Goal: Information Seeking & Learning: Learn about a topic

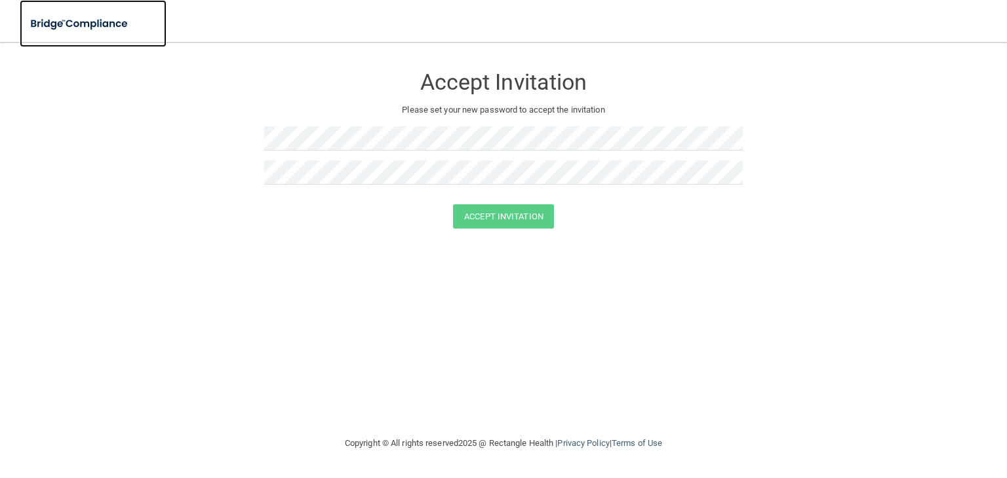
click at [71, 29] on img at bounding box center [80, 23] width 121 height 27
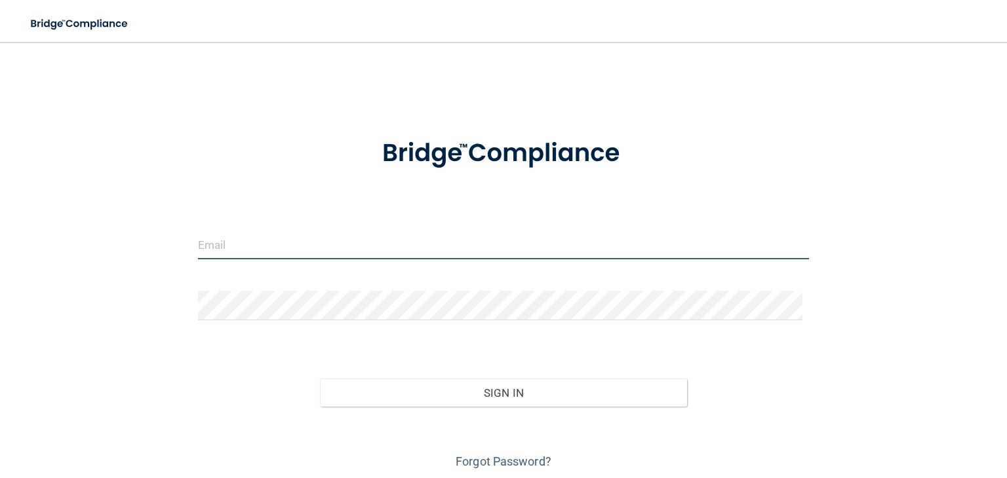
click at [319, 255] on input "email" at bounding box center [503, 244] width 611 height 29
type input "[EMAIL_ADDRESS][DOMAIN_NAME]"
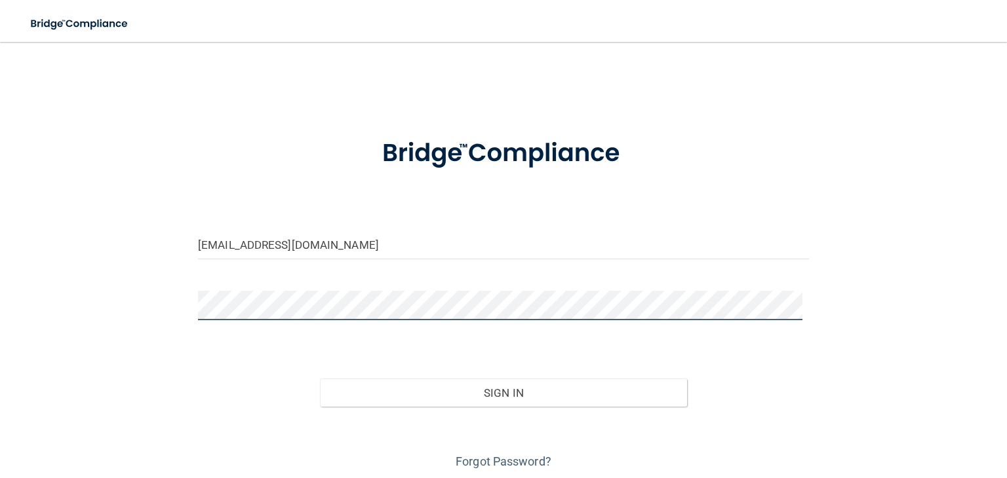
click at [320, 379] on button "Sign In" at bounding box center [503, 393] width 366 height 29
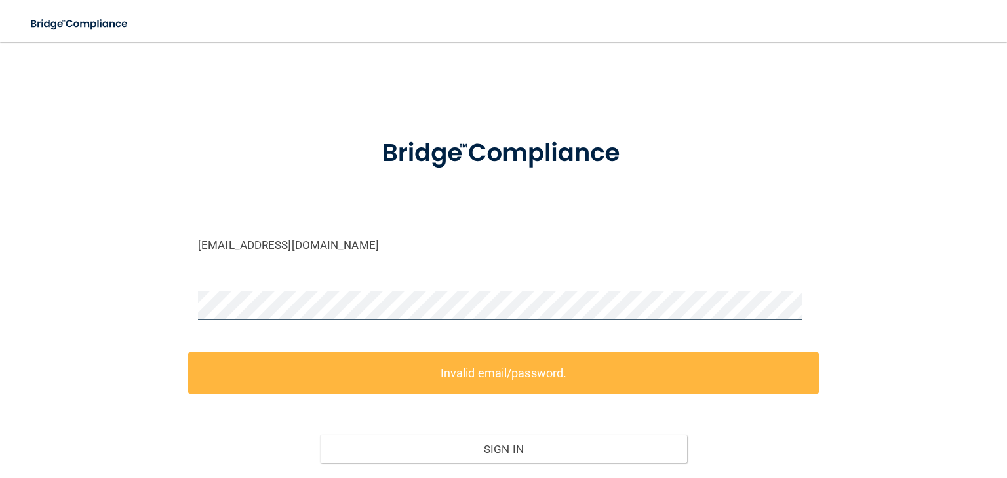
click at [53, 339] on div "m_coleman7@mail.fhsu.edu Invalid email/password. You don't have permission to a…" at bounding box center [503, 292] width 954 height 474
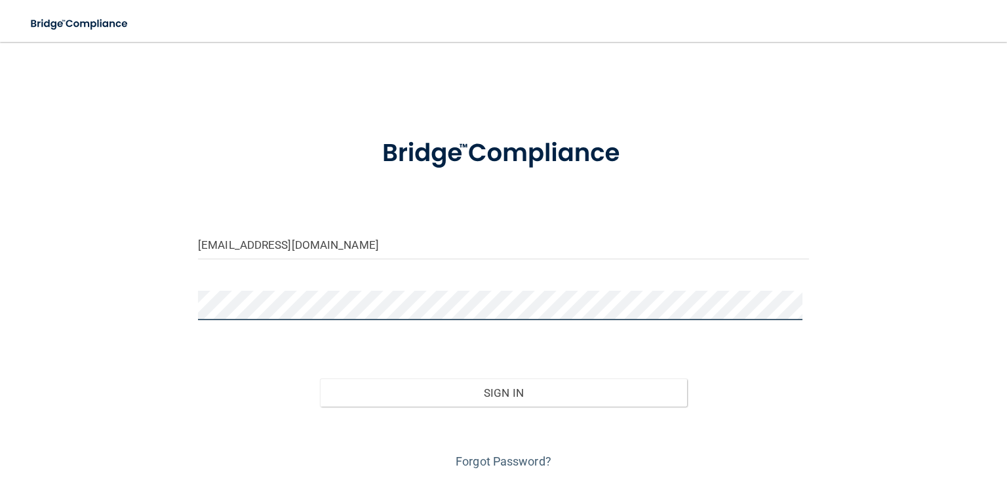
click at [320, 379] on button "Sign In" at bounding box center [503, 393] width 366 height 29
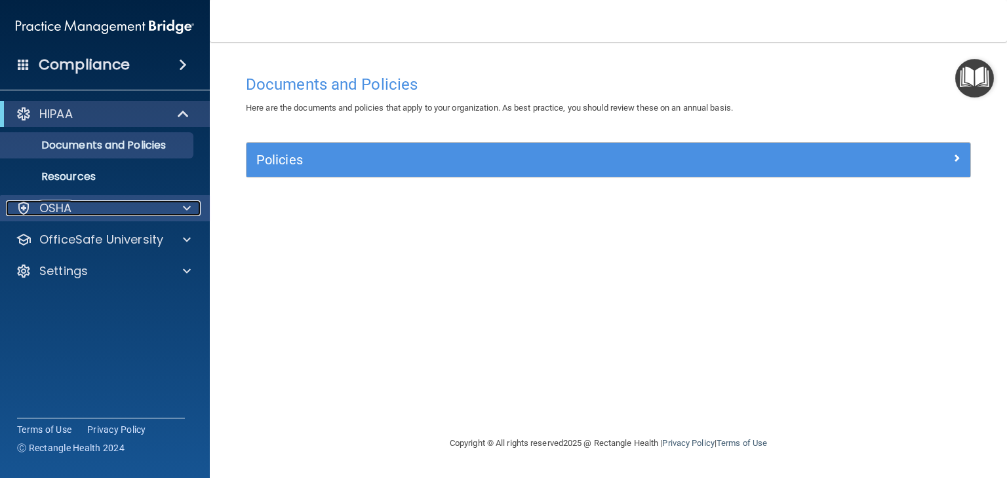
click at [152, 207] on div "OSHA" at bounding box center [87, 209] width 163 height 16
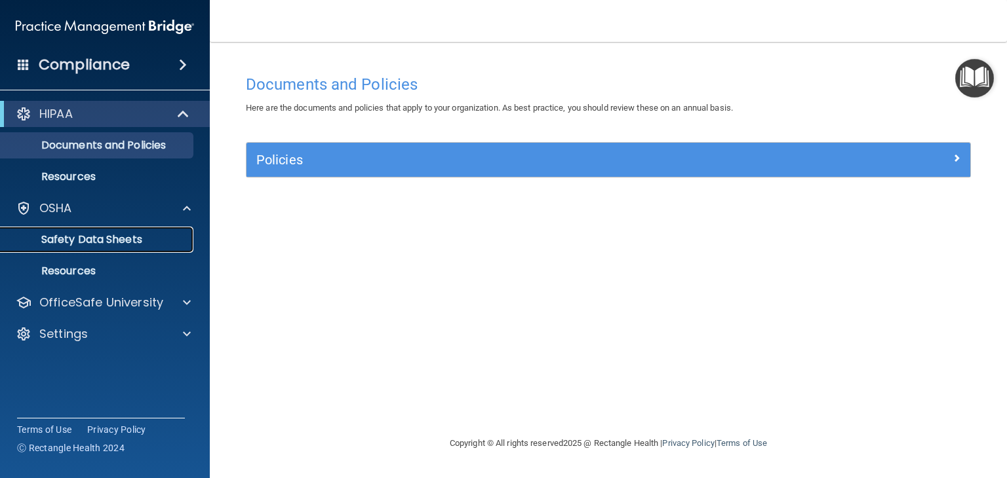
click at [140, 246] on p "Safety Data Sheets" at bounding box center [98, 239] width 179 height 13
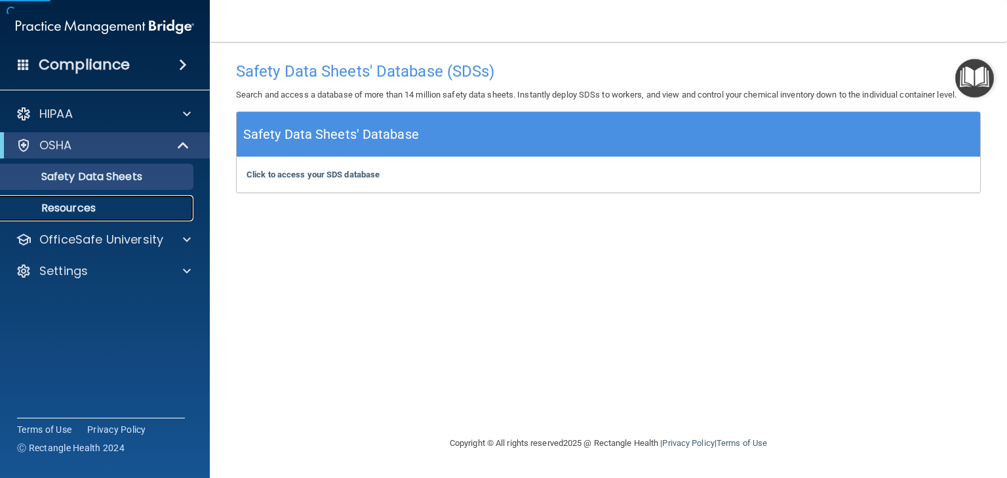
click at [124, 210] on p "Resources" at bounding box center [98, 208] width 179 height 13
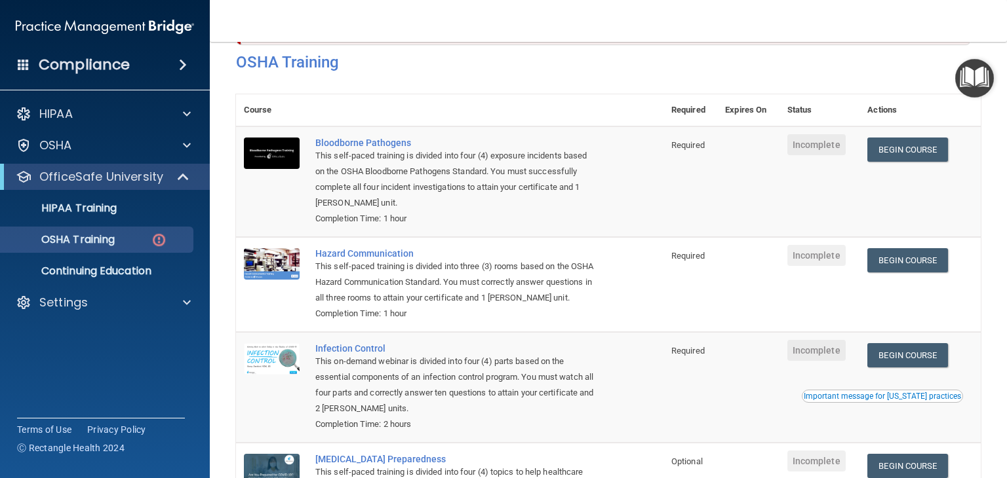
scroll to position [55, 0]
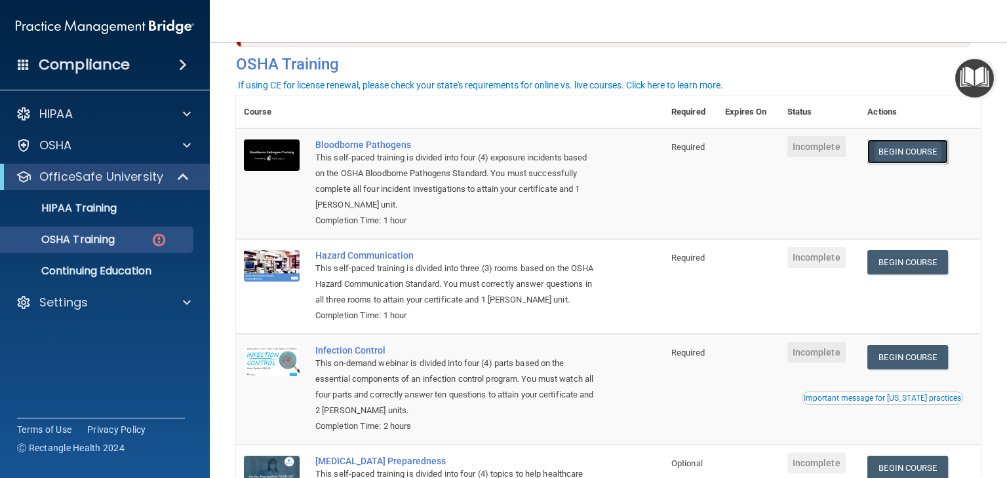
click at [890, 152] on link "Begin Course" at bounding box center [907, 152] width 80 height 24
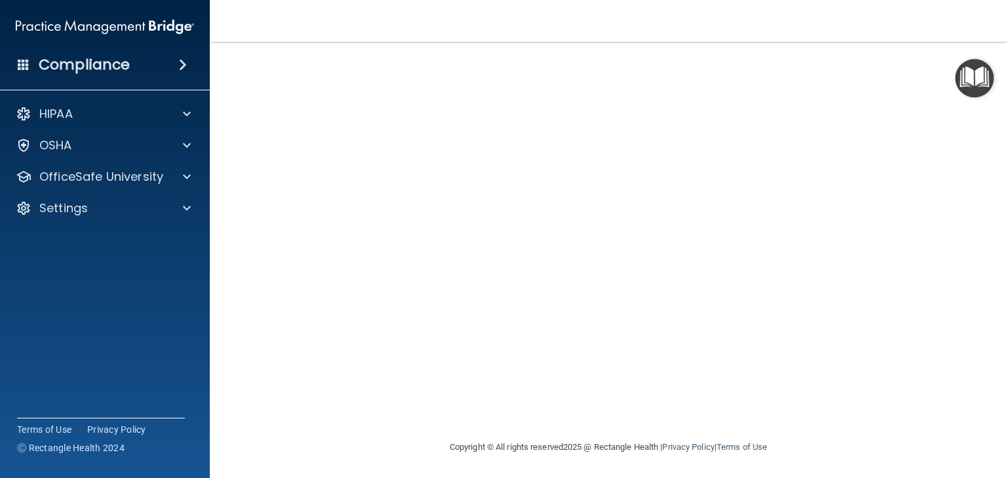
scroll to position [83, 0]
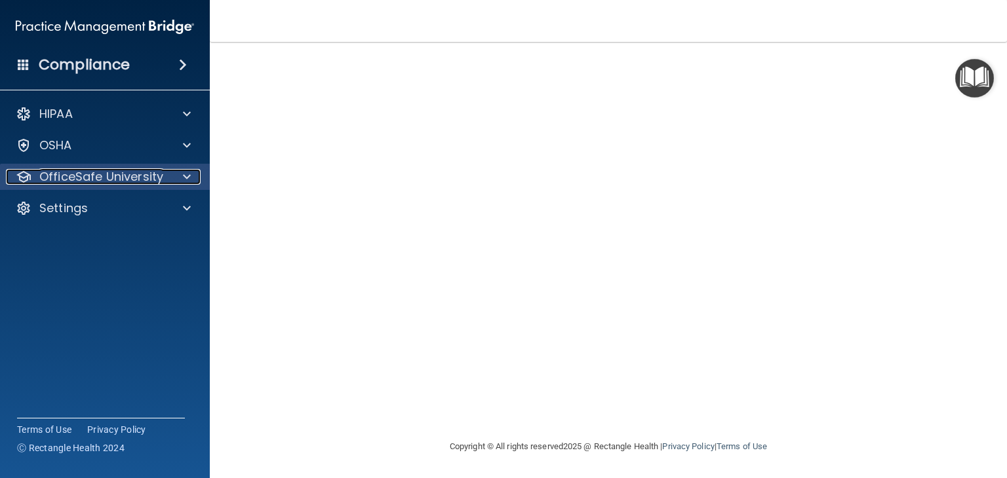
click at [125, 179] on p "OfficeSafe University" at bounding box center [101, 177] width 124 height 16
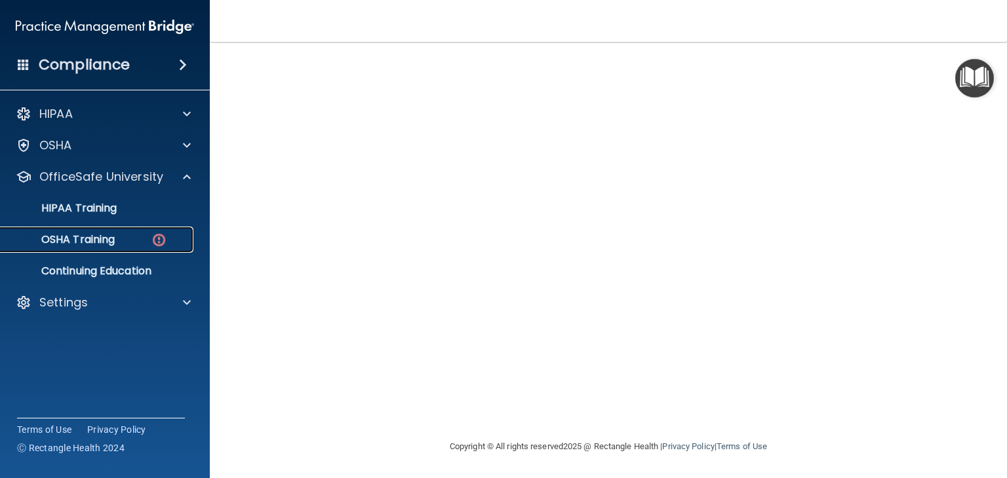
click at [142, 242] on div "OSHA Training" at bounding box center [98, 239] width 179 height 13
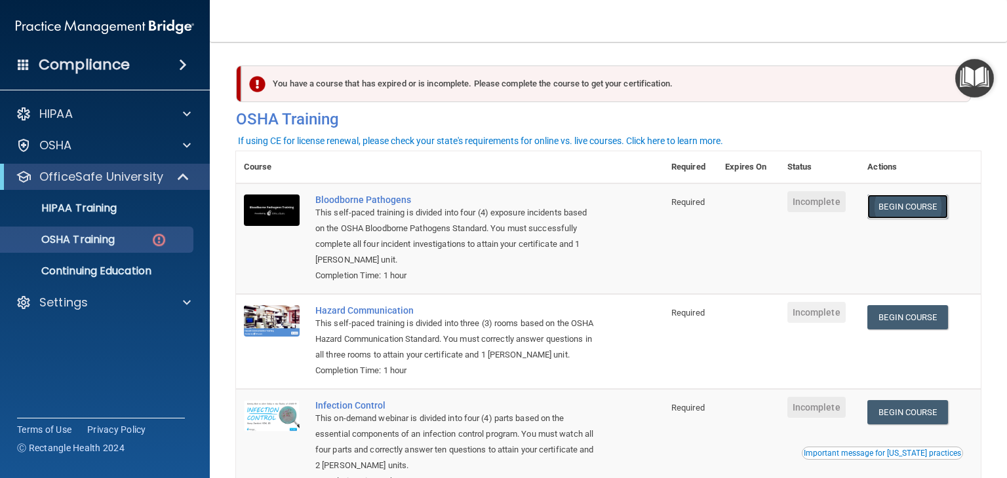
click at [883, 203] on link "Begin Course" at bounding box center [907, 207] width 80 height 24
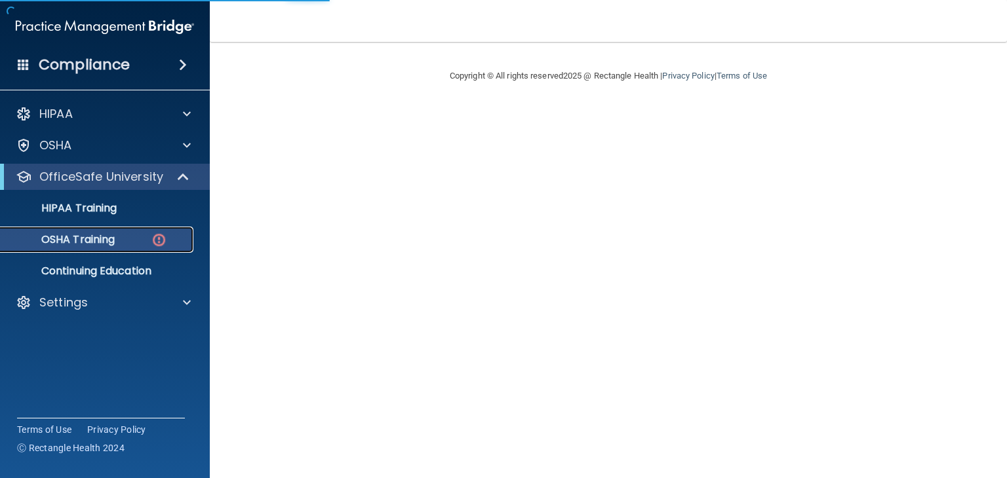
click at [166, 242] on img at bounding box center [159, 240] width 16 height 16
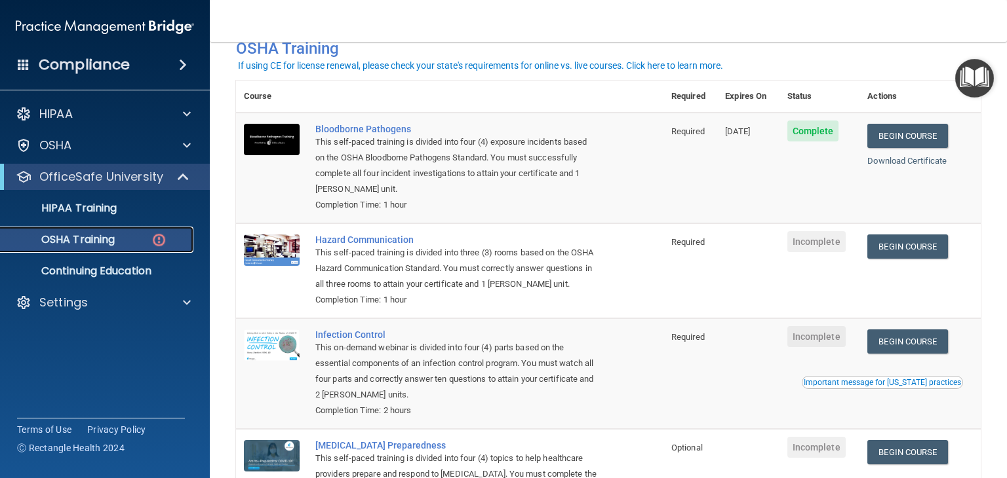
scroll to position [136, 0]
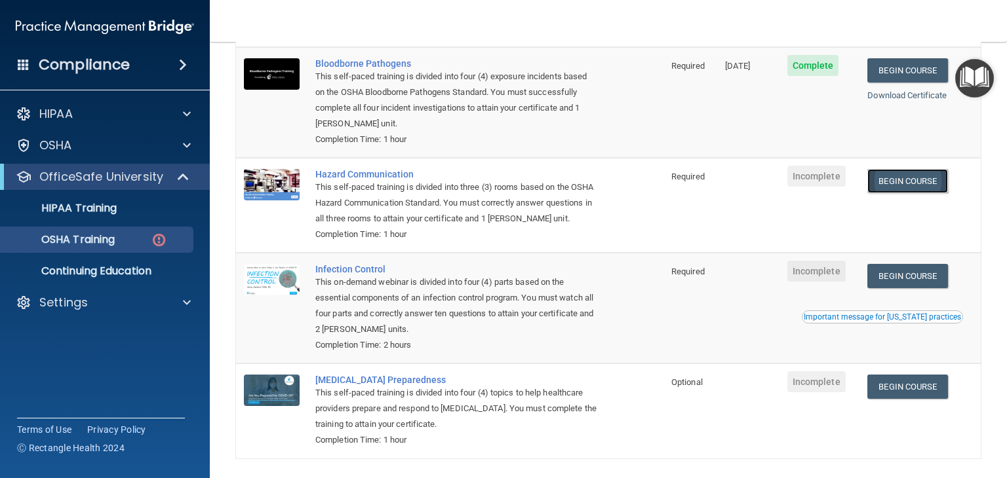
click at [897, 192] on link "Begin Course" at bounding box center [907, 181] width 80 height 24
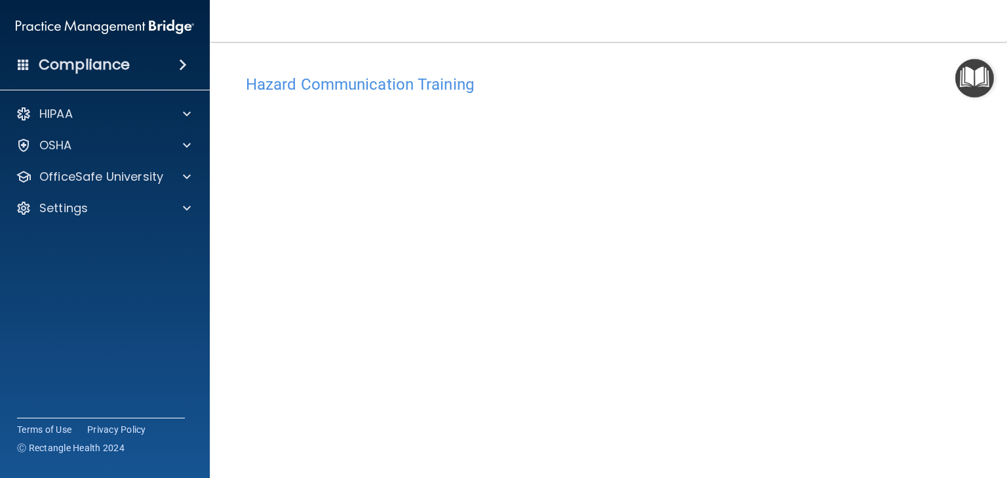
scroll to position [113, 0]
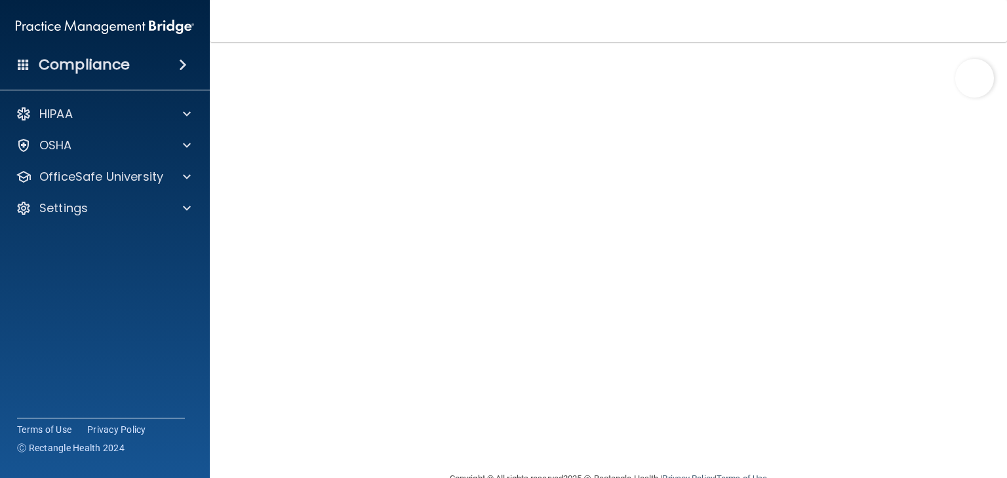
scroll to position [14, 0]
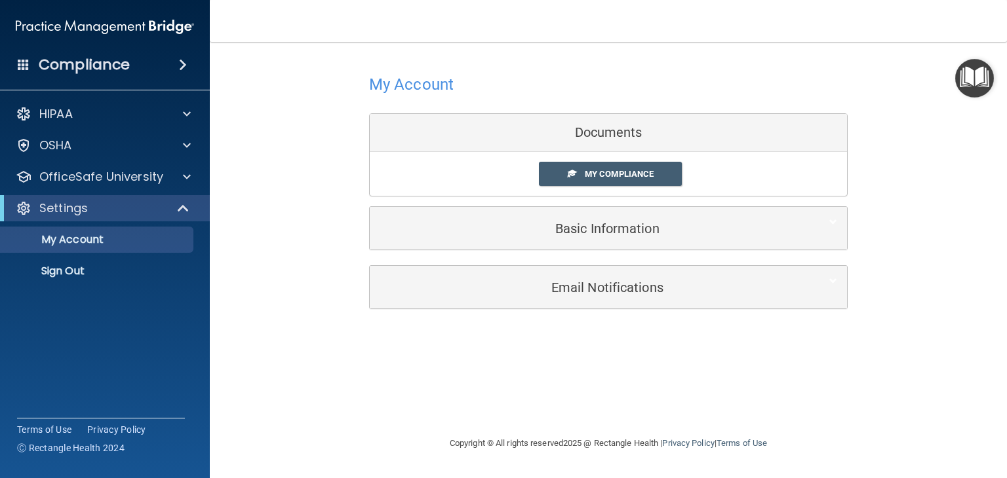
click at [624, 158] on div "My Compliance My Compliance My BAA" at bounding box center [608, 174] width 477 height 44
click at [624, 171] on span "My Compliance" at bounding box center [619, 174] width 69 height 10
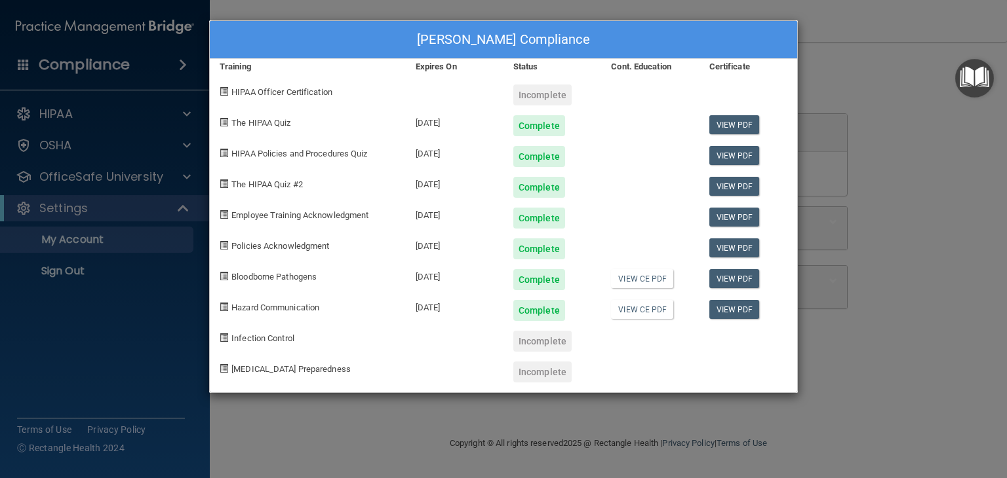
drag, startPoint x: 868, startPoint y: 323, endPoint x: 857, endPoint y: 311, distance: 15.8
click at [868, 323] on div "[PERSON_NAME] Compliance Training Expires On Status Cont. Education Certificate…" at bounding box center [503, 239] width 1007 height 478
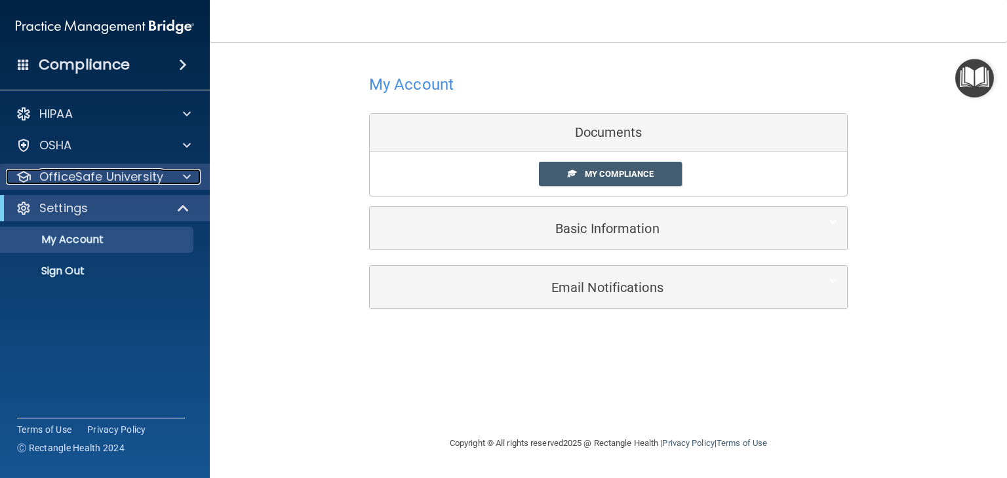
click at [52, 184] on p "OfficeSafe University" at bounding box center [101, 177] width 124 height 16
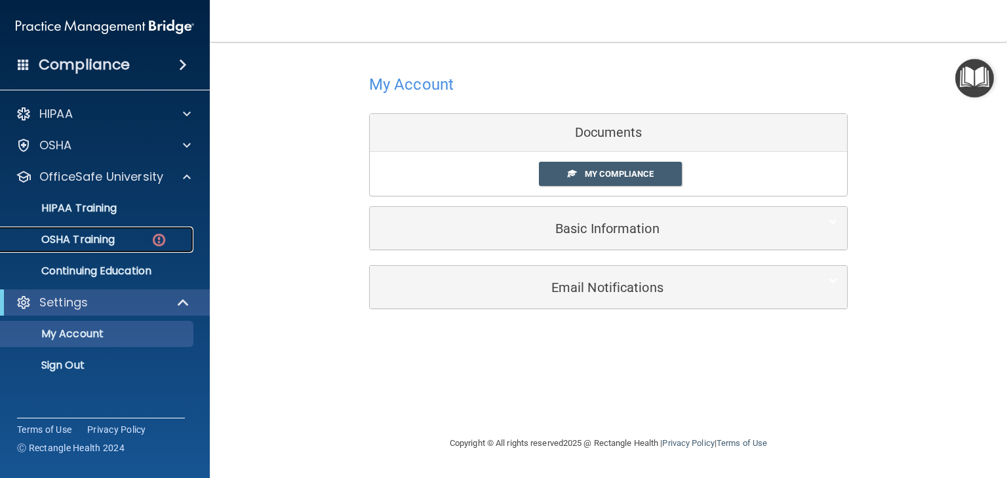
click at [80, 239] on p "OSHA Training" at bounding box center [62, 239] width 106 height 13
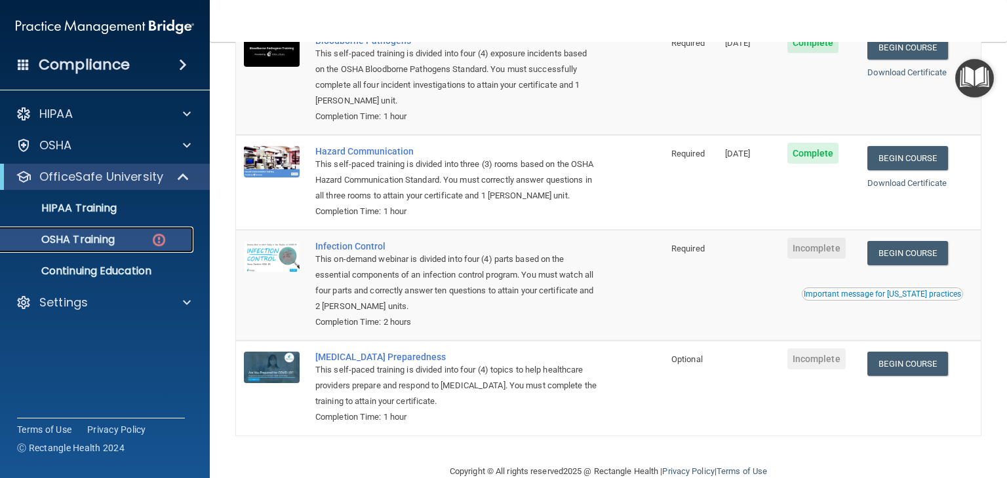
scroll to position [136, 0]
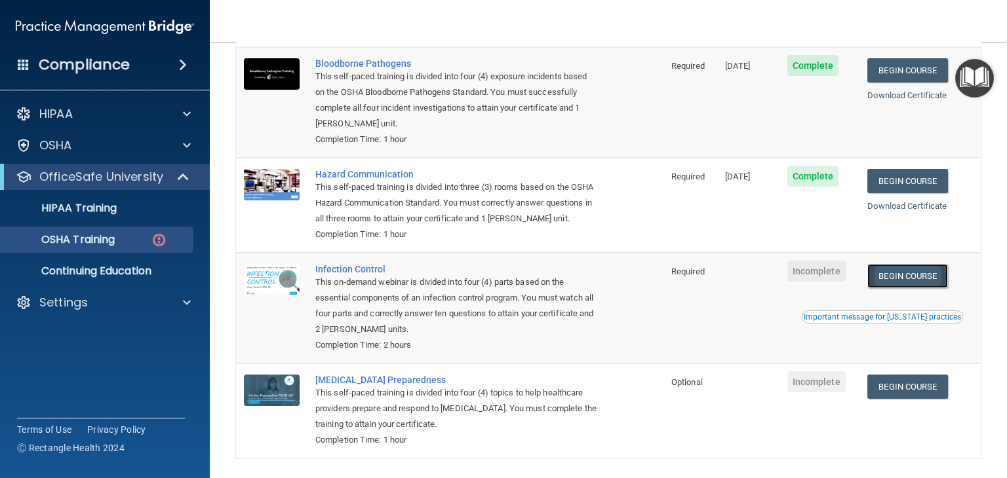
click at [881, 288] on link "Begin Course" at bounding box center [907, 276] width 80 height 24
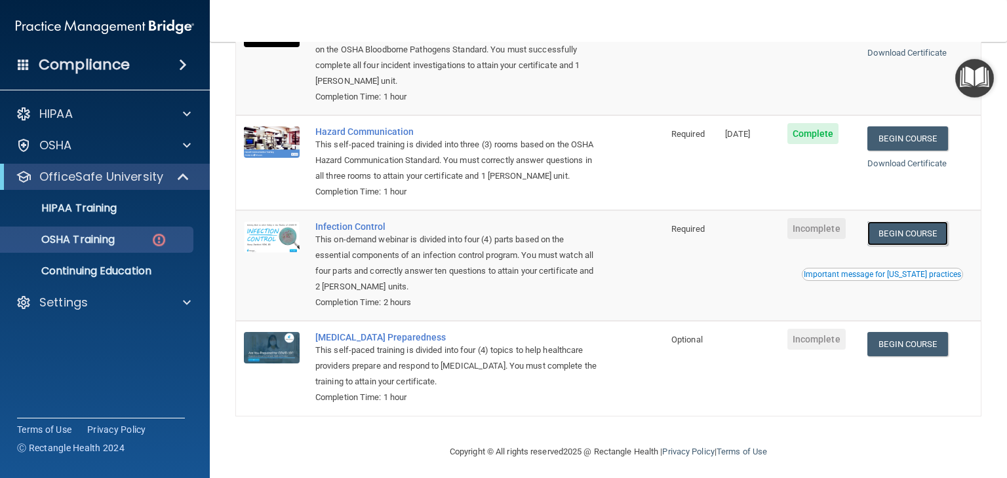
scroll to position [202, 0]
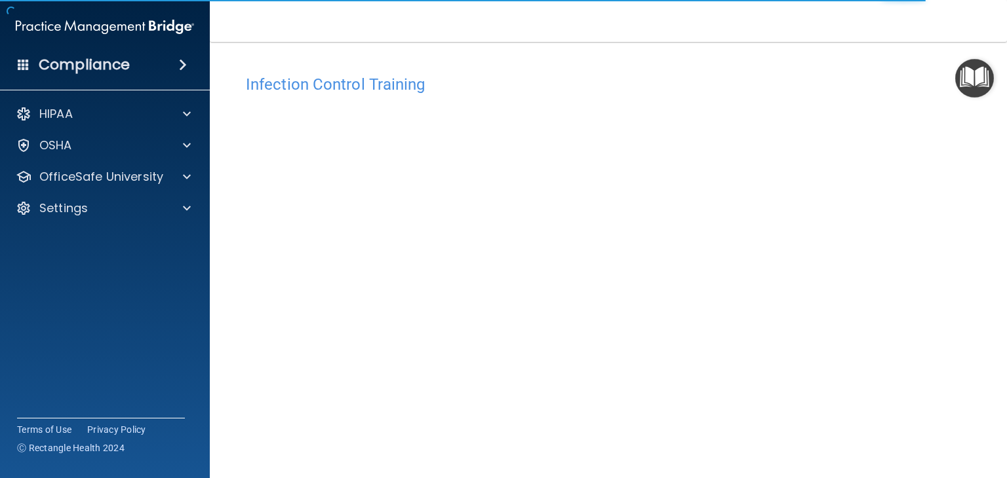
scroll to position [66, 0]
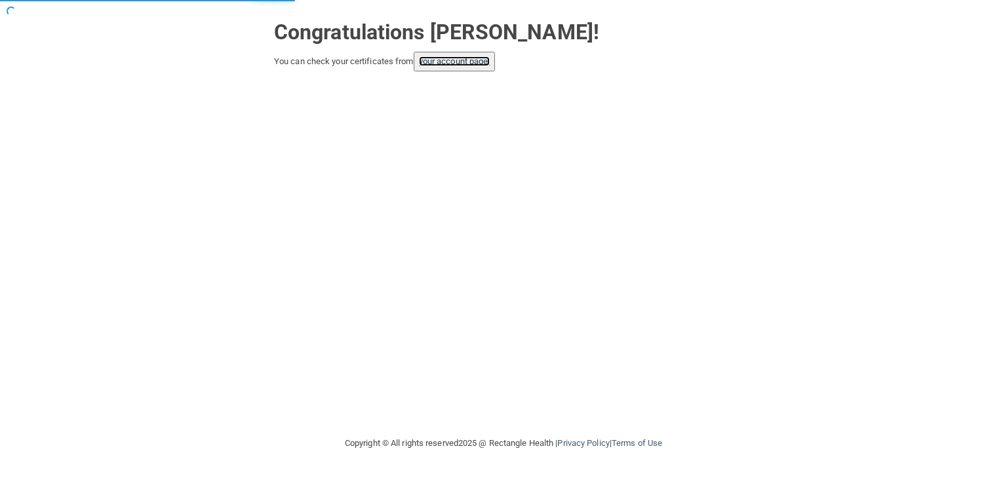
click at [479, 59] on link "your account page!" at bounding box center [454, 61] width 71 height 10
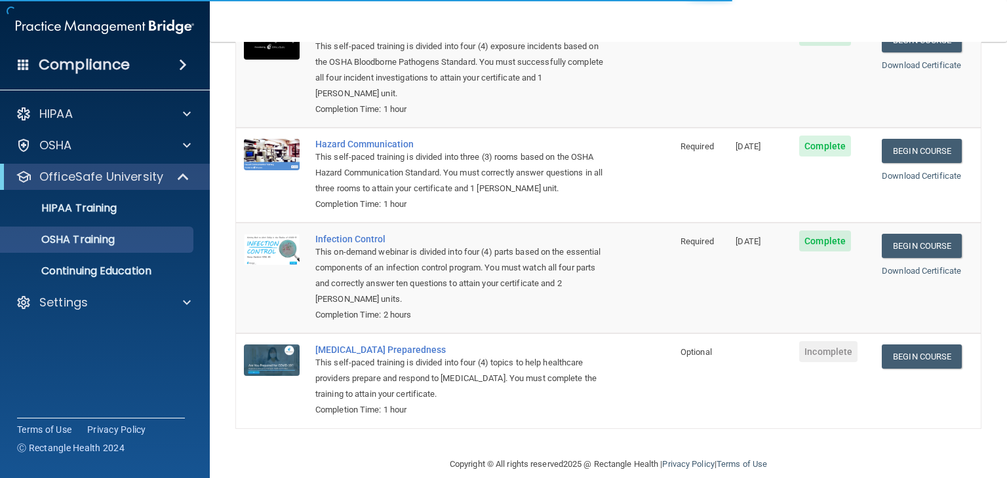
scroll to position [149, 0]
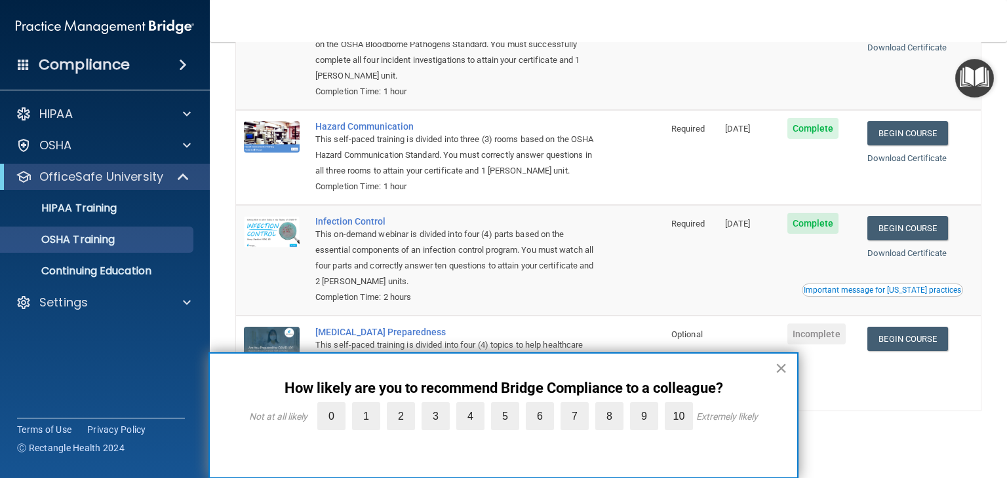
click at [786, 373] on button "×" at bounding box center [781, 368] width 12 height 21
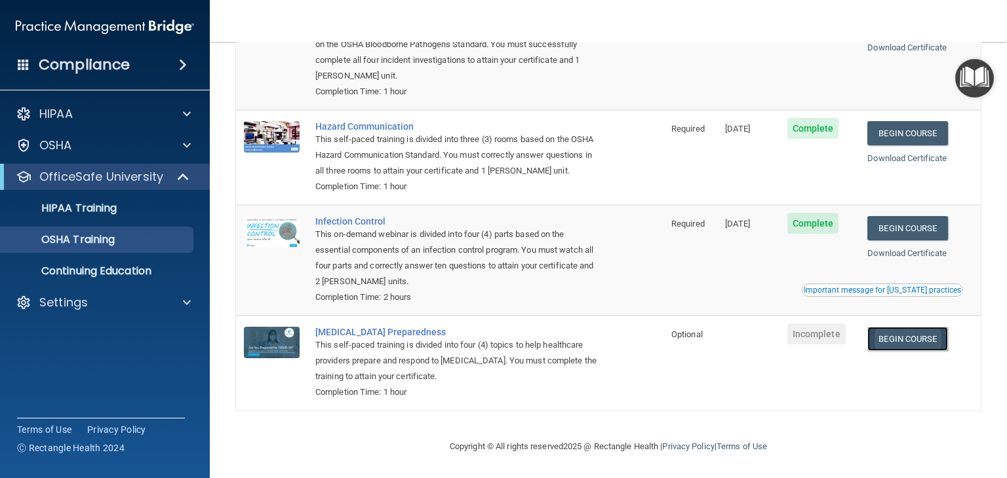
click at [880, 351] on link "Begin Course" at bounding box center [907, 339] width 80 height 24
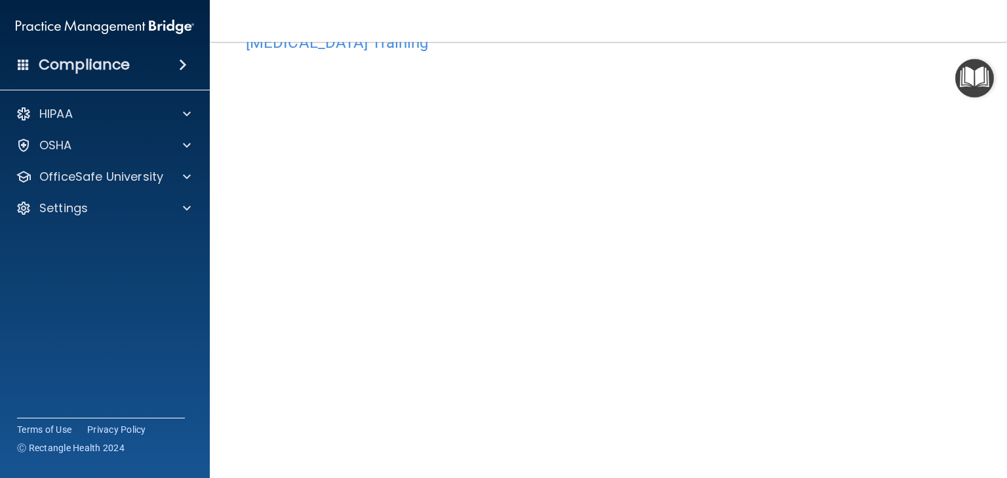
scroll to position [66, 0]
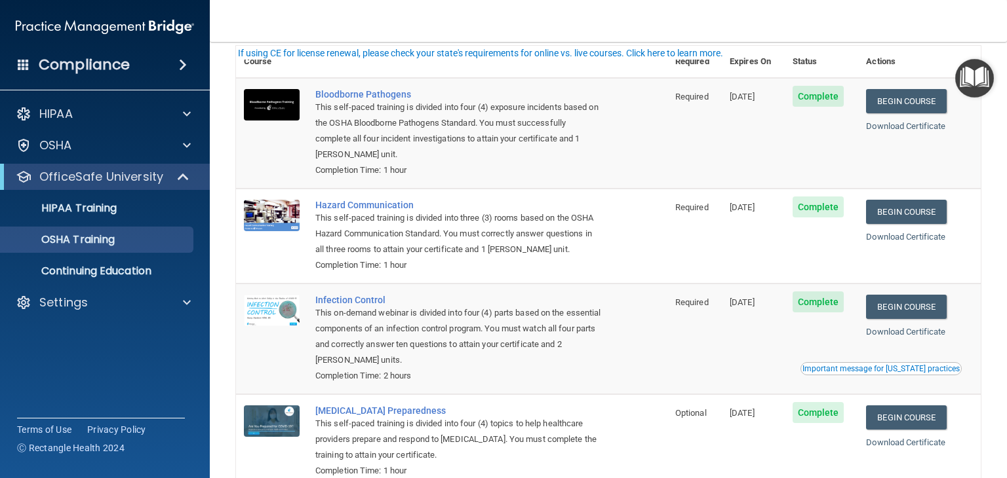
scroll to position [149, 0]
